Goal: Navigation & Orientation: Understand site structure

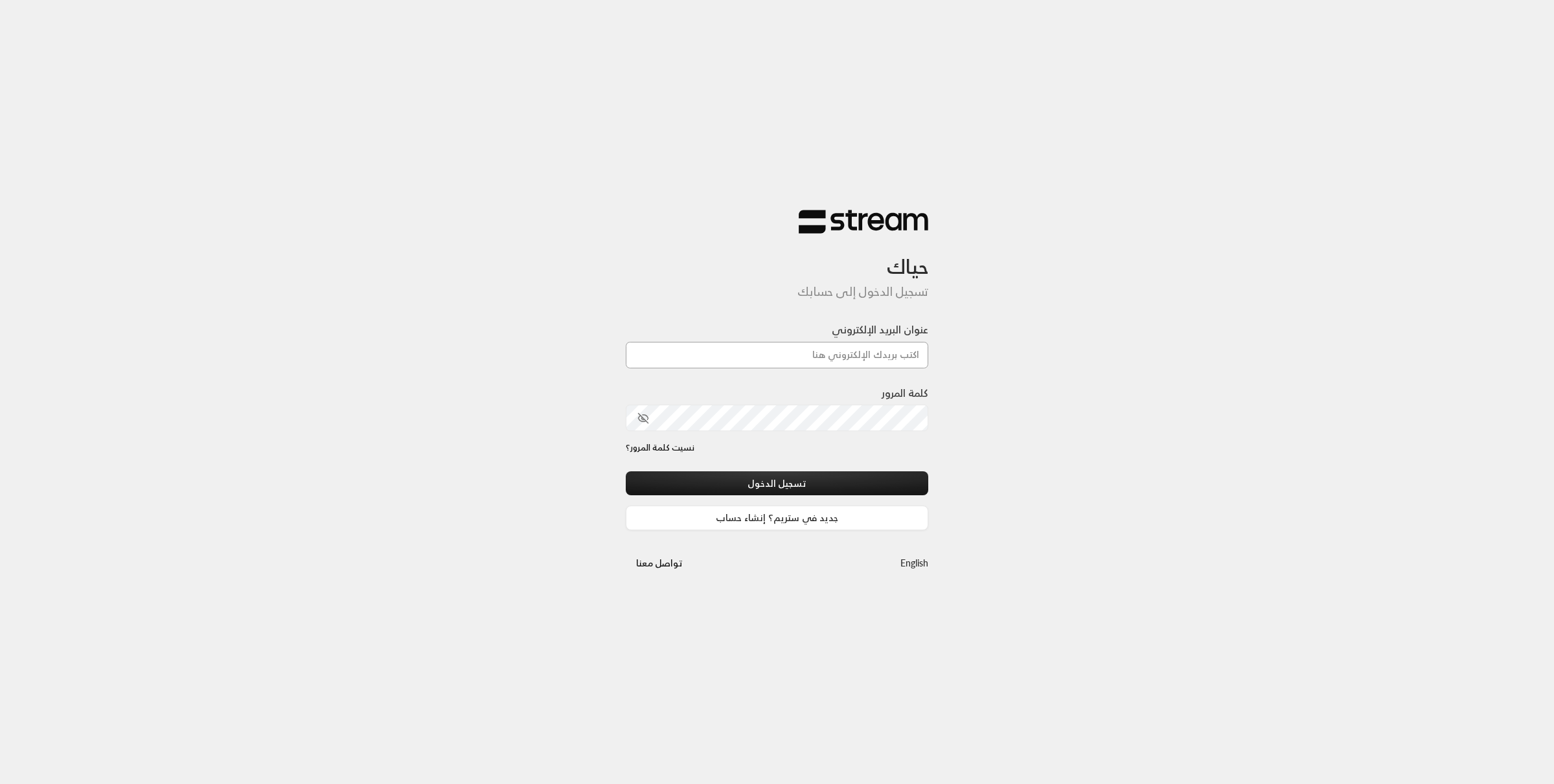
click at [856, 350] on input "عنوان البريد الإلكتروني" at bounding box center [777, 355] width 303 height 26
type input "[EMAIL_ADDRESS][DOMAIN_NAME]"
click at [626, 472] on button "تسجيل الدخول" at bounding box center [777, 483] width 303 height 24
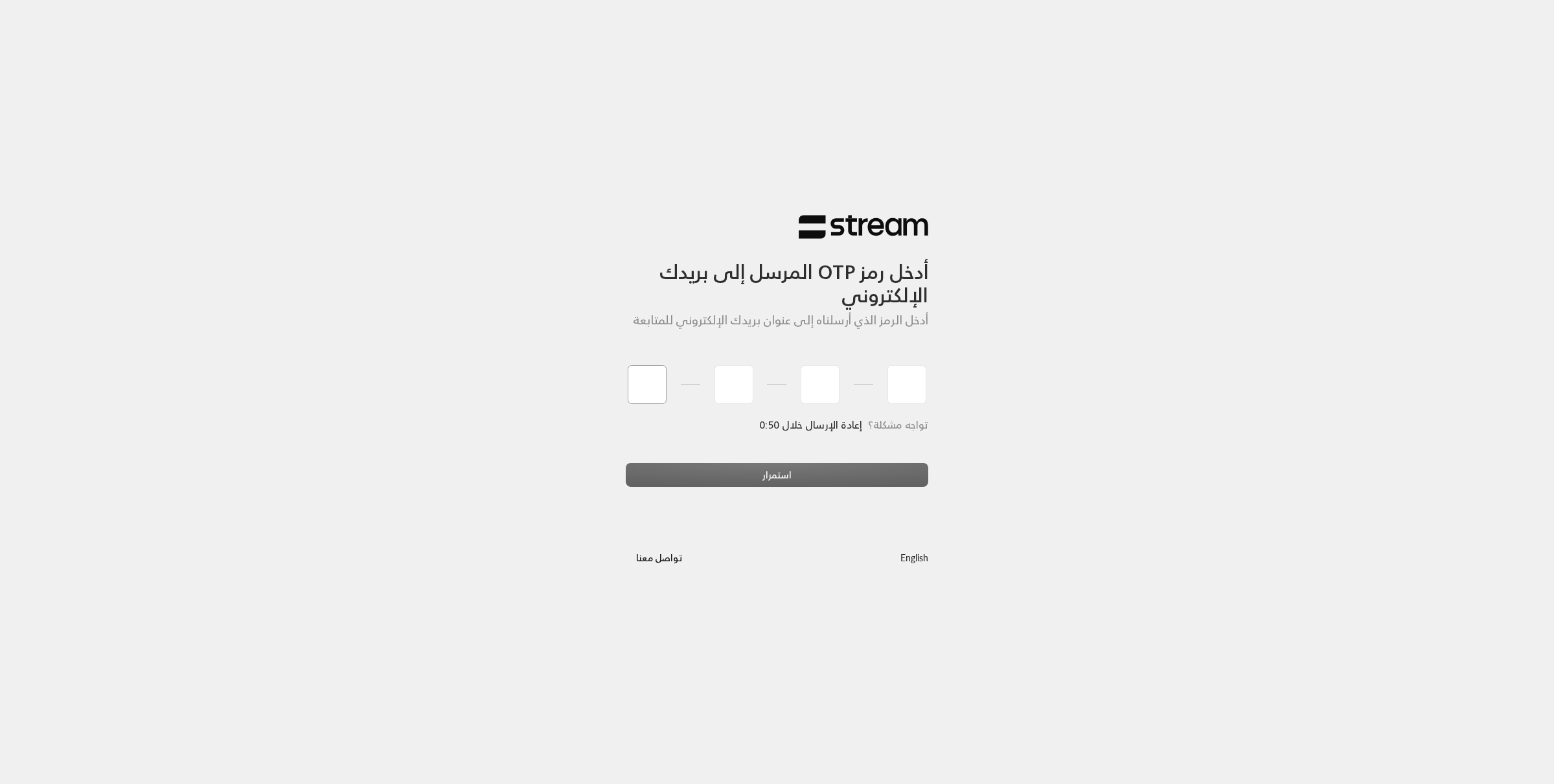
type input "7"
type input "3"
type input "1"
type input "0"
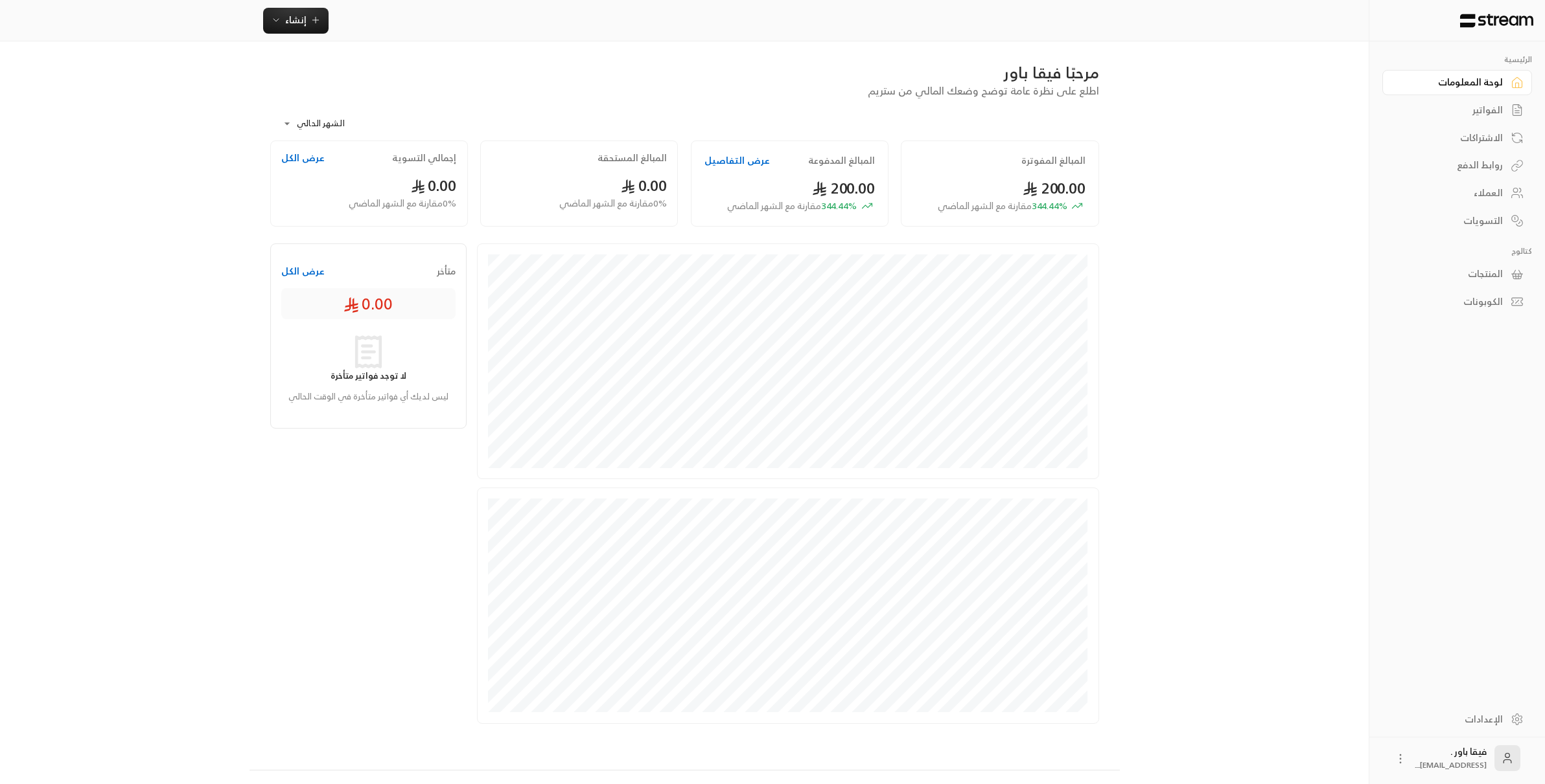
click at [304, 157] on button "عرض الكل" at bounding box center [303, 158] width 44 height 13
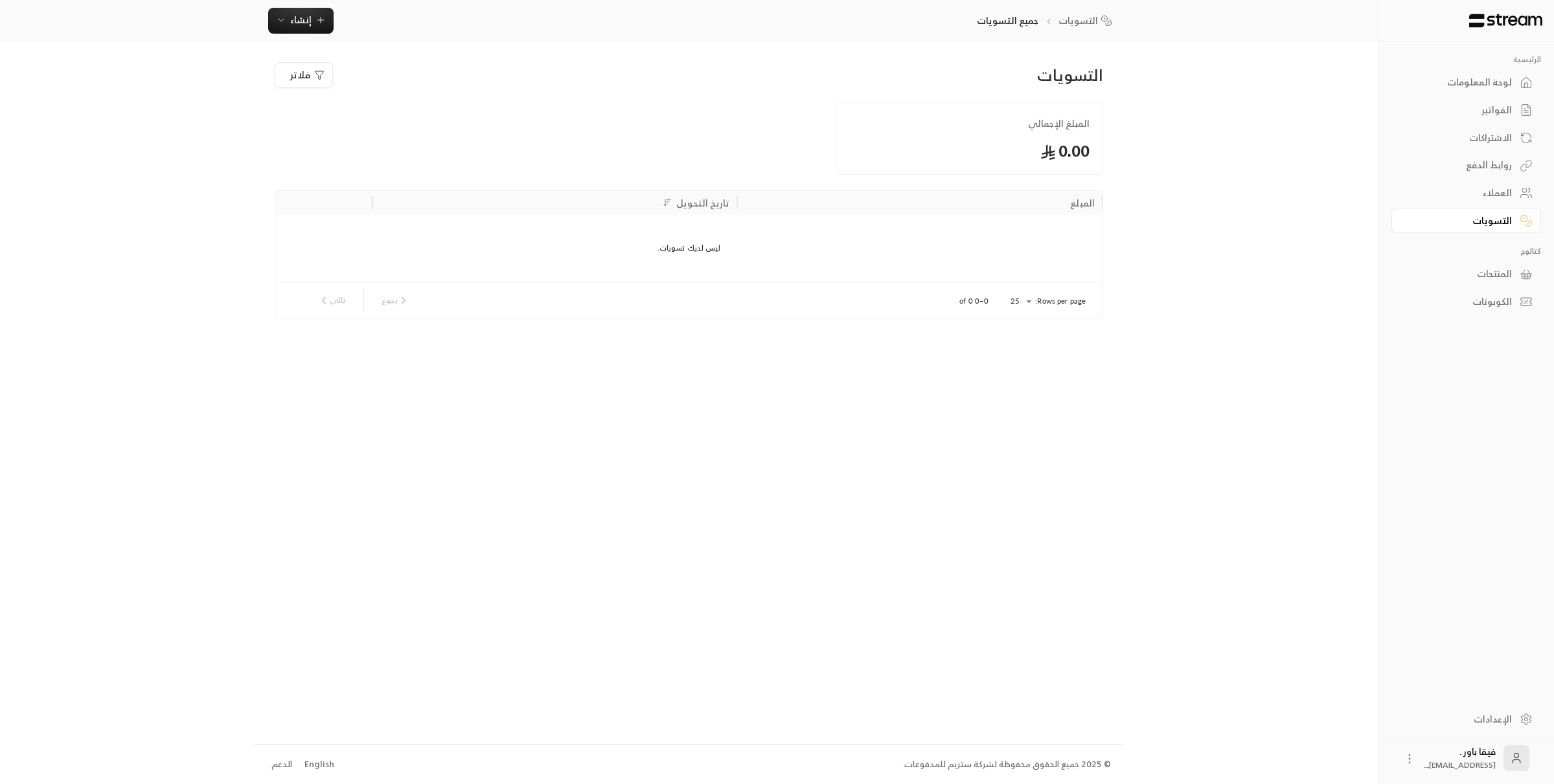
click at [1497, 209] on link "التسويات" at bounding box center [1466, 221] width 150 height 26
click at [346, 85] on div "فلاتر" at bounding box center [618, 74] width 689 height 26
click at [328, 74] on button "فلاتر" at bounding box center [303, 74] width 59 height 26
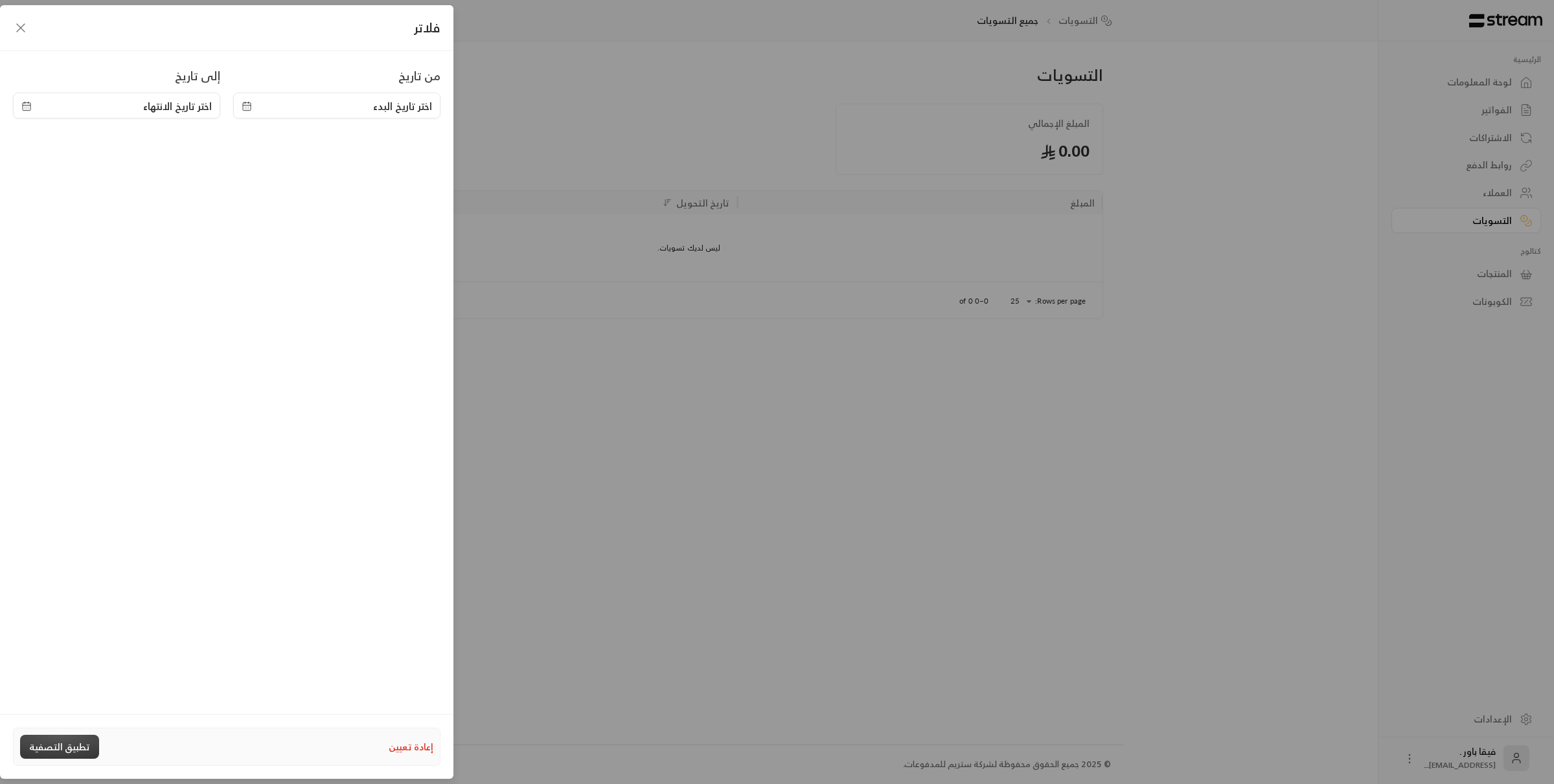
click at [64, 748] on button "تطبيق التصفية" at bounding box center [60, 747] width 79 height 24
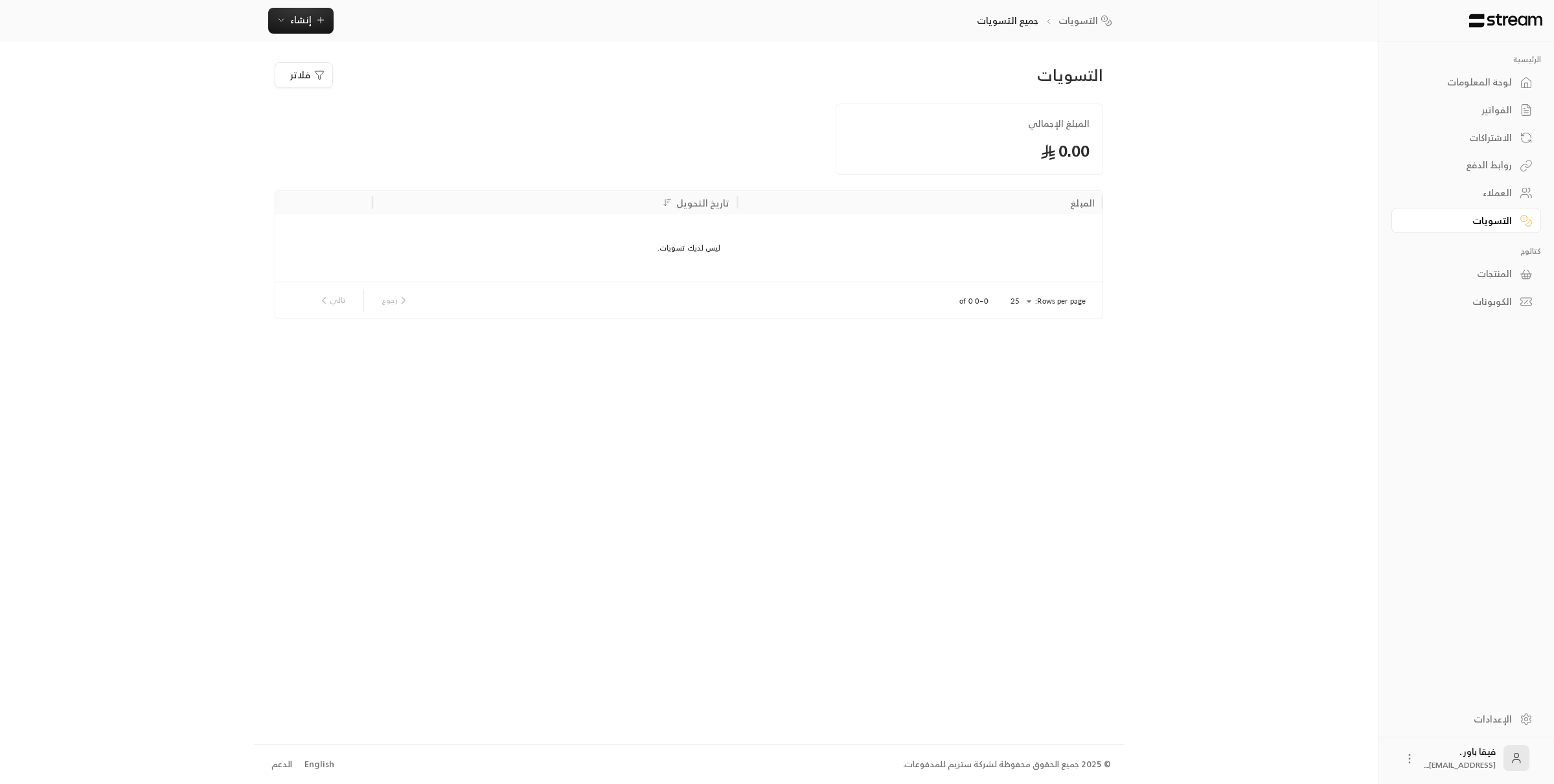
click at [1497, 88] on div "لوحة المعلومات" at bounding box center [1460, 83] width 104 height 13
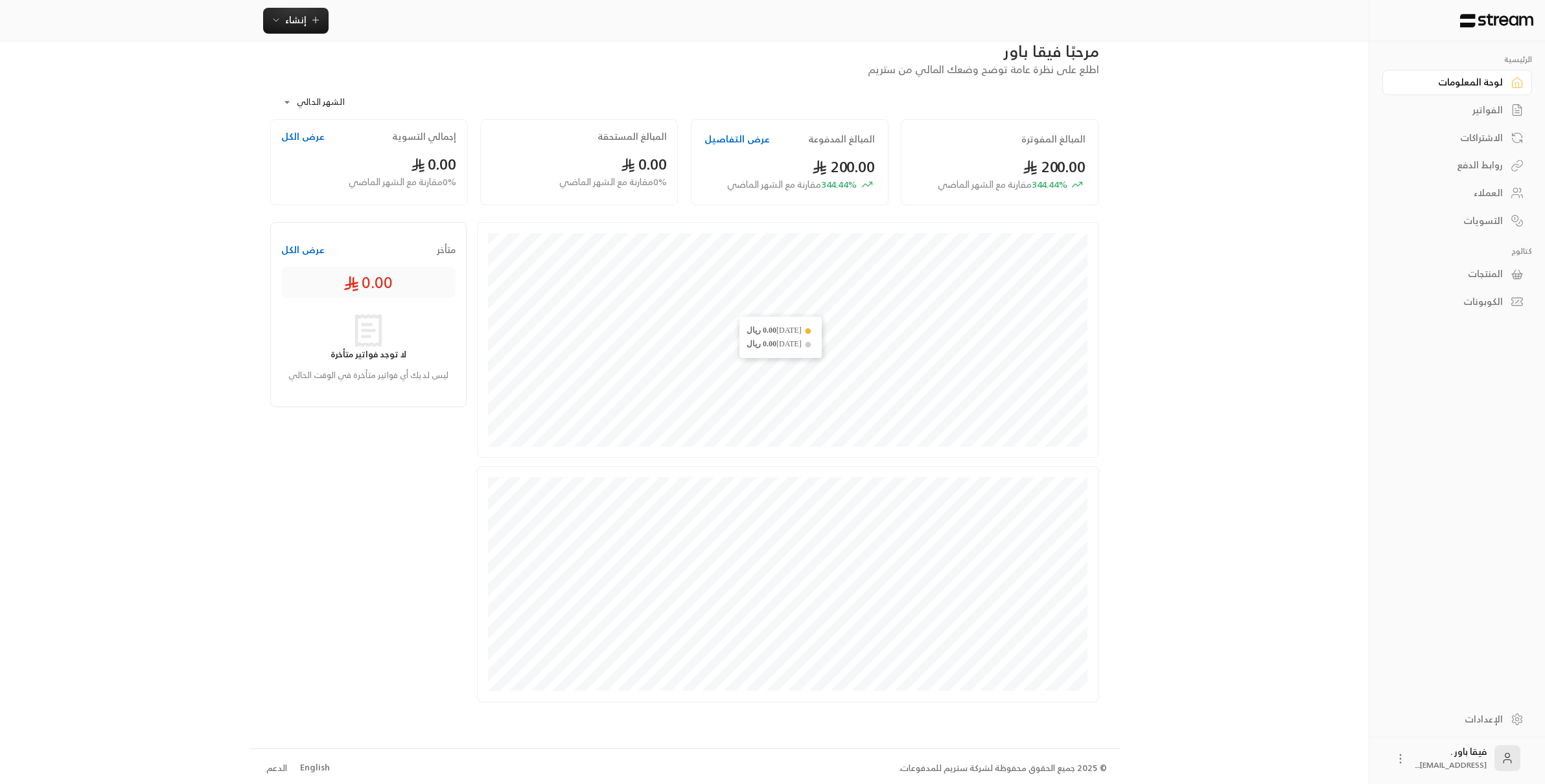
scroll to position [25, 0]
click at [1476, 199] on div "العملاء" at bounding box center [1450, 193] width 104 height 13
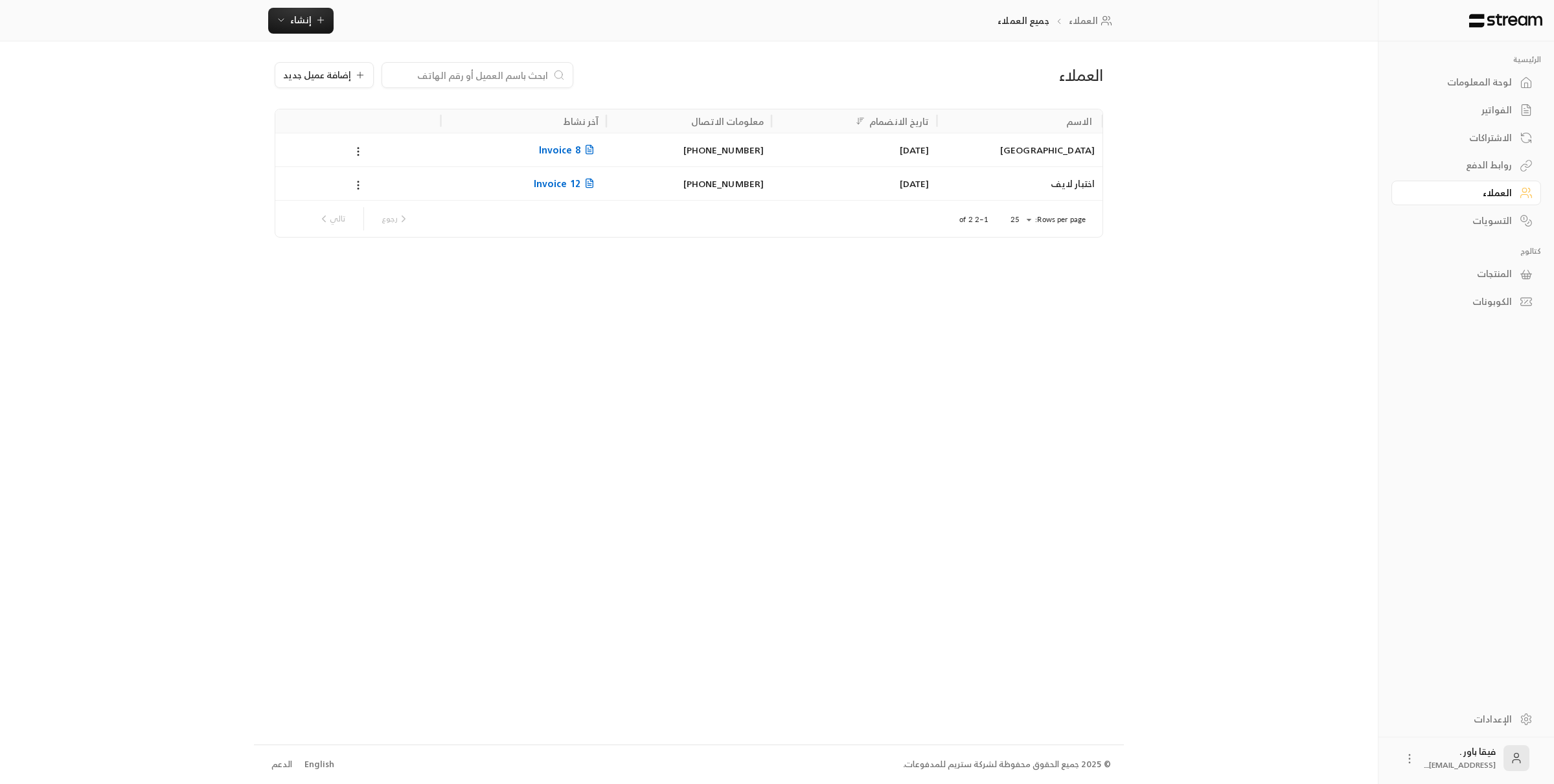
click at [1484, 167] on div "روابط الدفع" at bounding box center [1460, 165] width 104 height 13
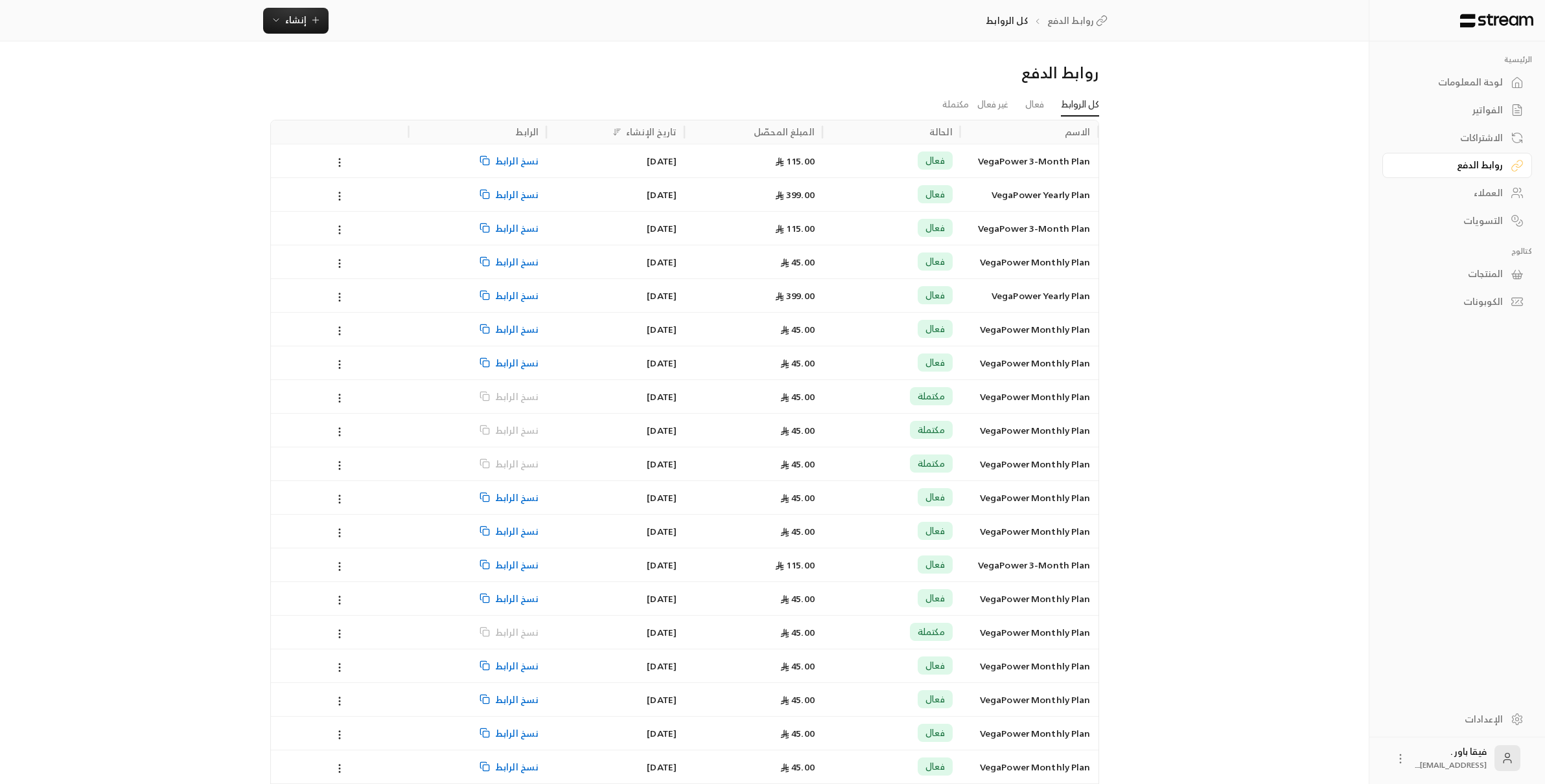
click at [1484, 85] on div "لوحة المعلومات" at bounding box center [1450, 83] width 104 height 13
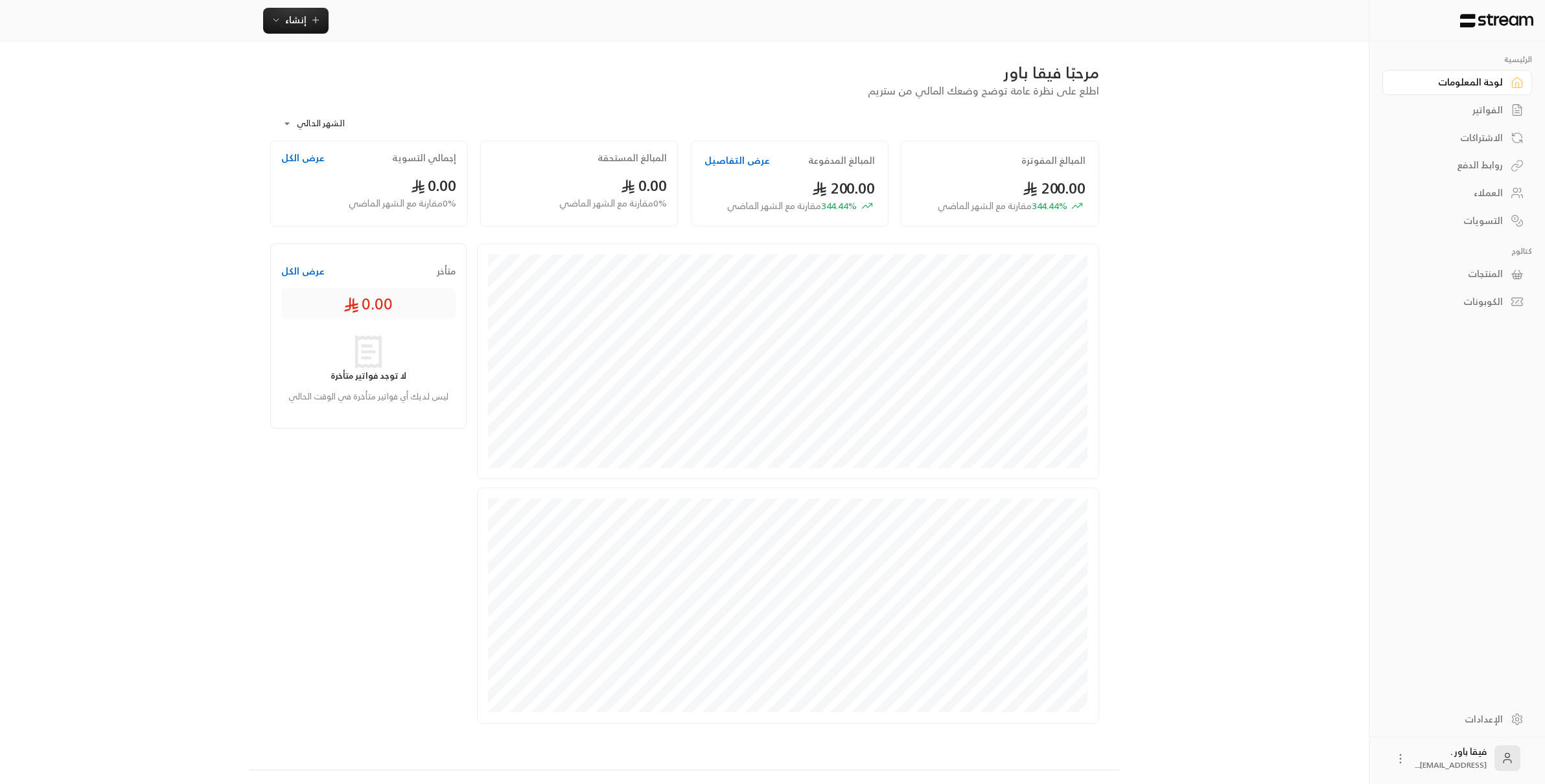
click at [1490, 109] on div "الفواتير" at bounding box center [1450, 110] width 104 height 13
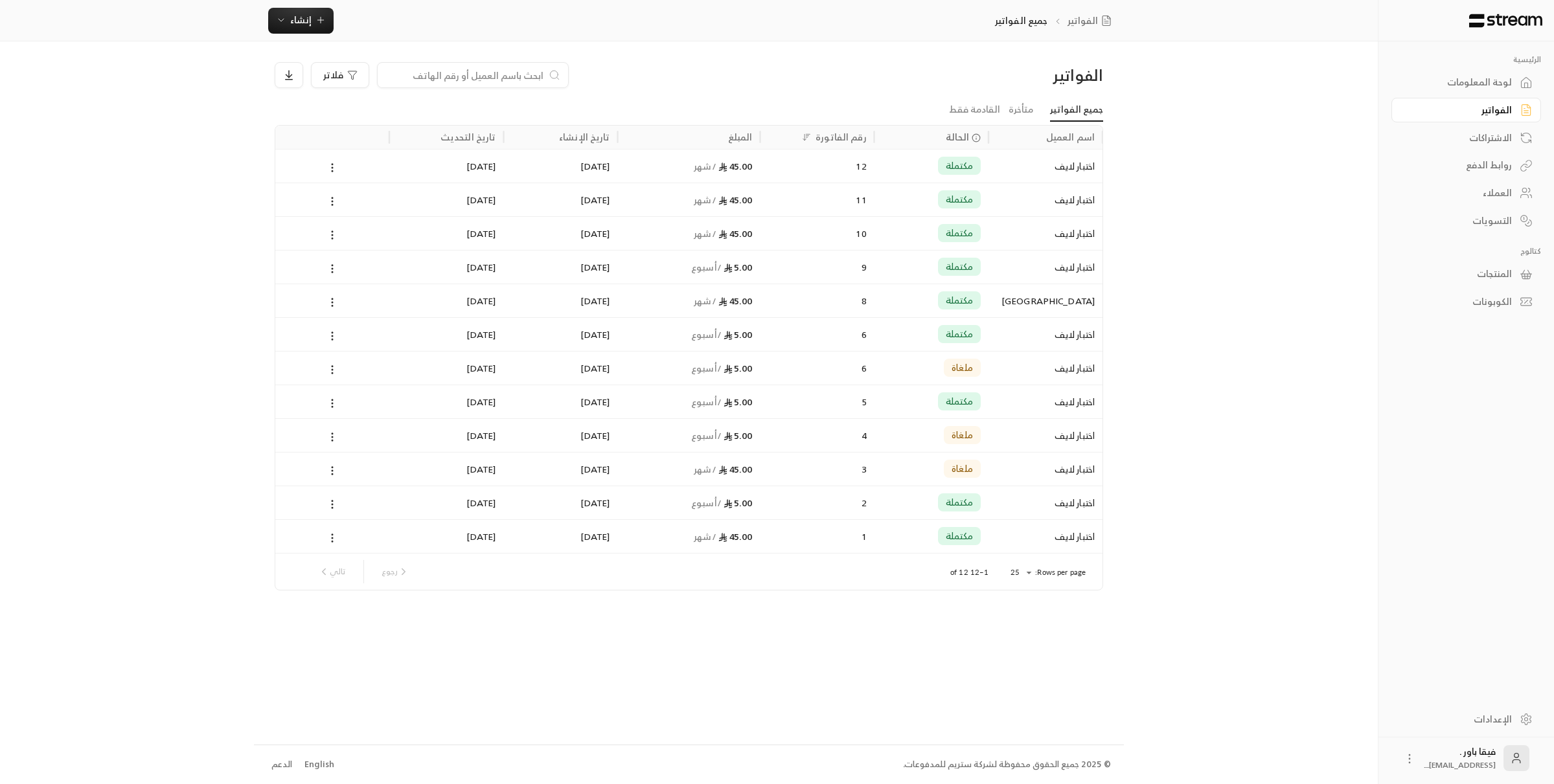
click at [1499, 218] on div "التسويات" at bounding box center [1460, 221] width 104 height 13
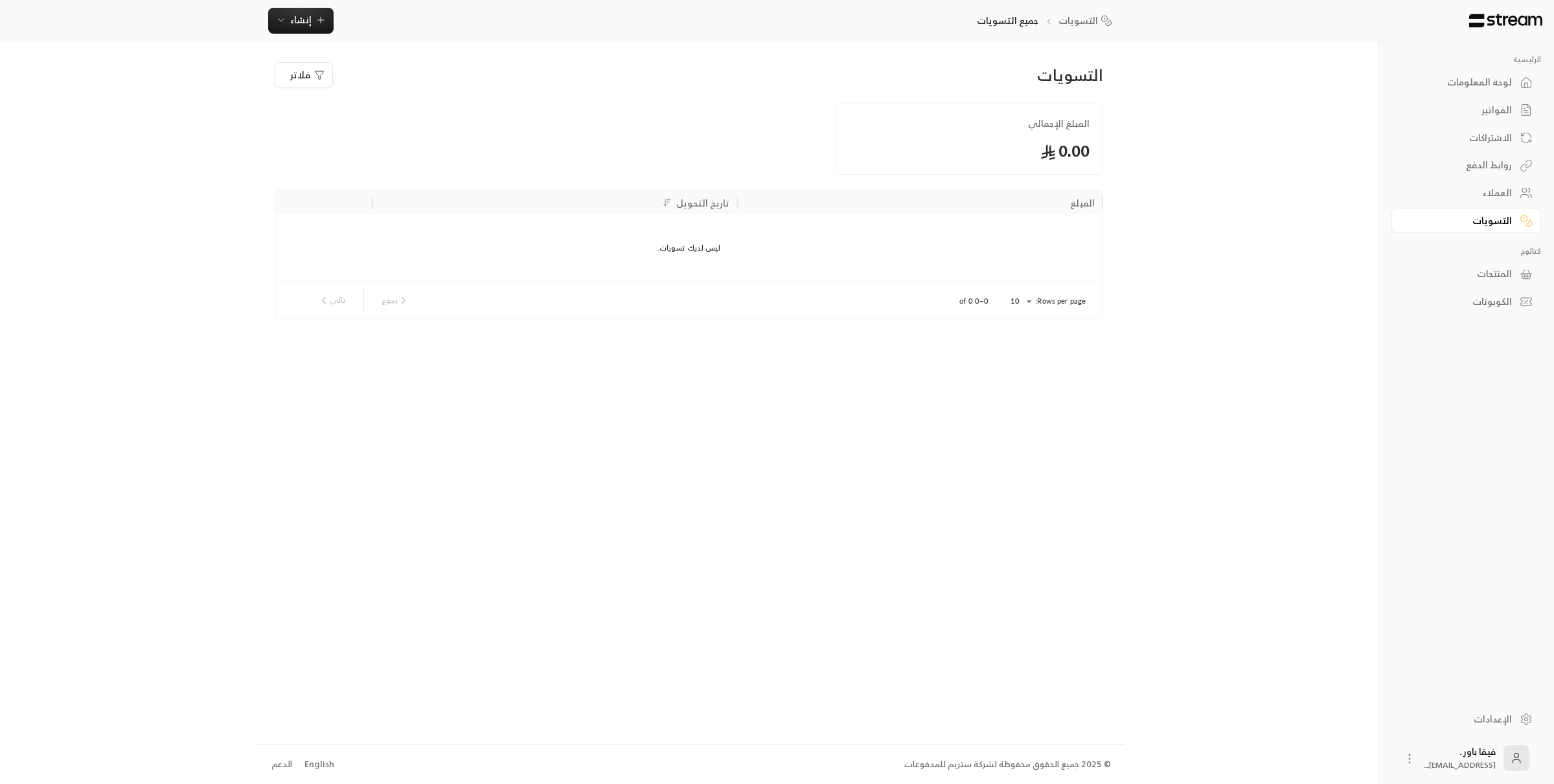
click at [1458, 78] on div "لوحة المعلومات" at bounding box center [1460, 83] width 104 height 13
